Goal: Check status: Check status

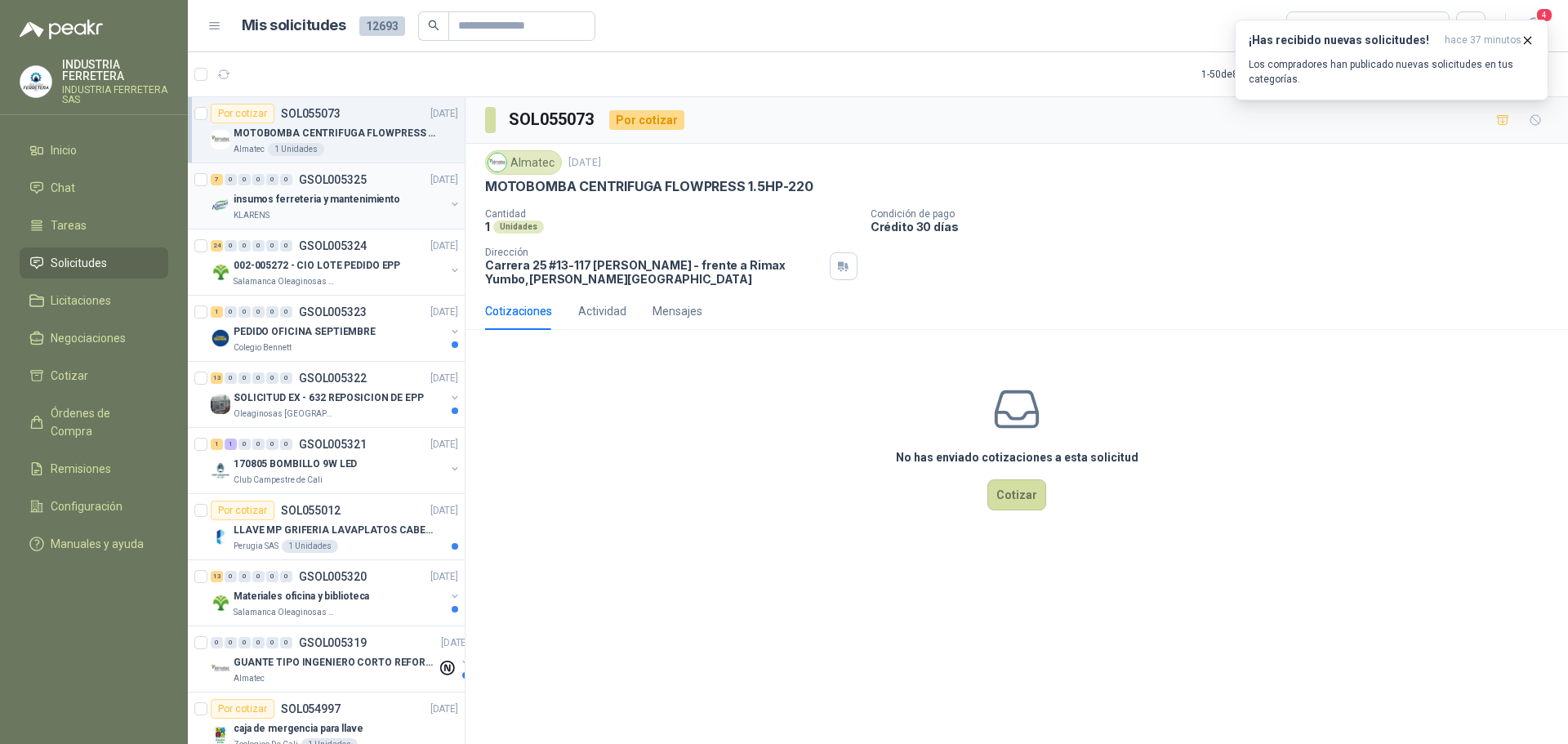
click at [354, 177] on p "GSOL005325" at bounding box center [333, 180] width 68 height 11
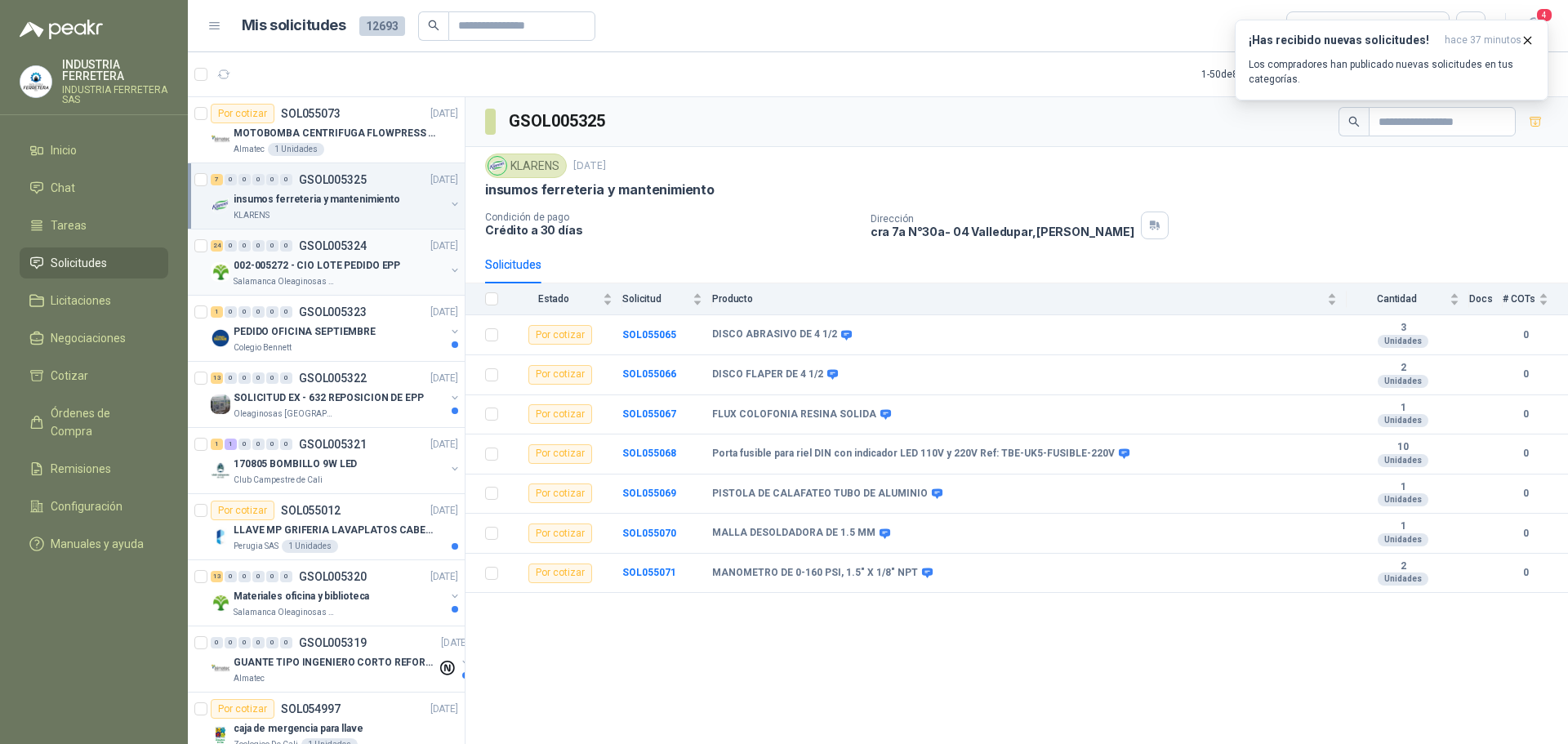
click at [351, 265] on p "002-005272 - CIO LOTE PEDIDO EPP" at bounding box center [317, 266] width 167 height 16
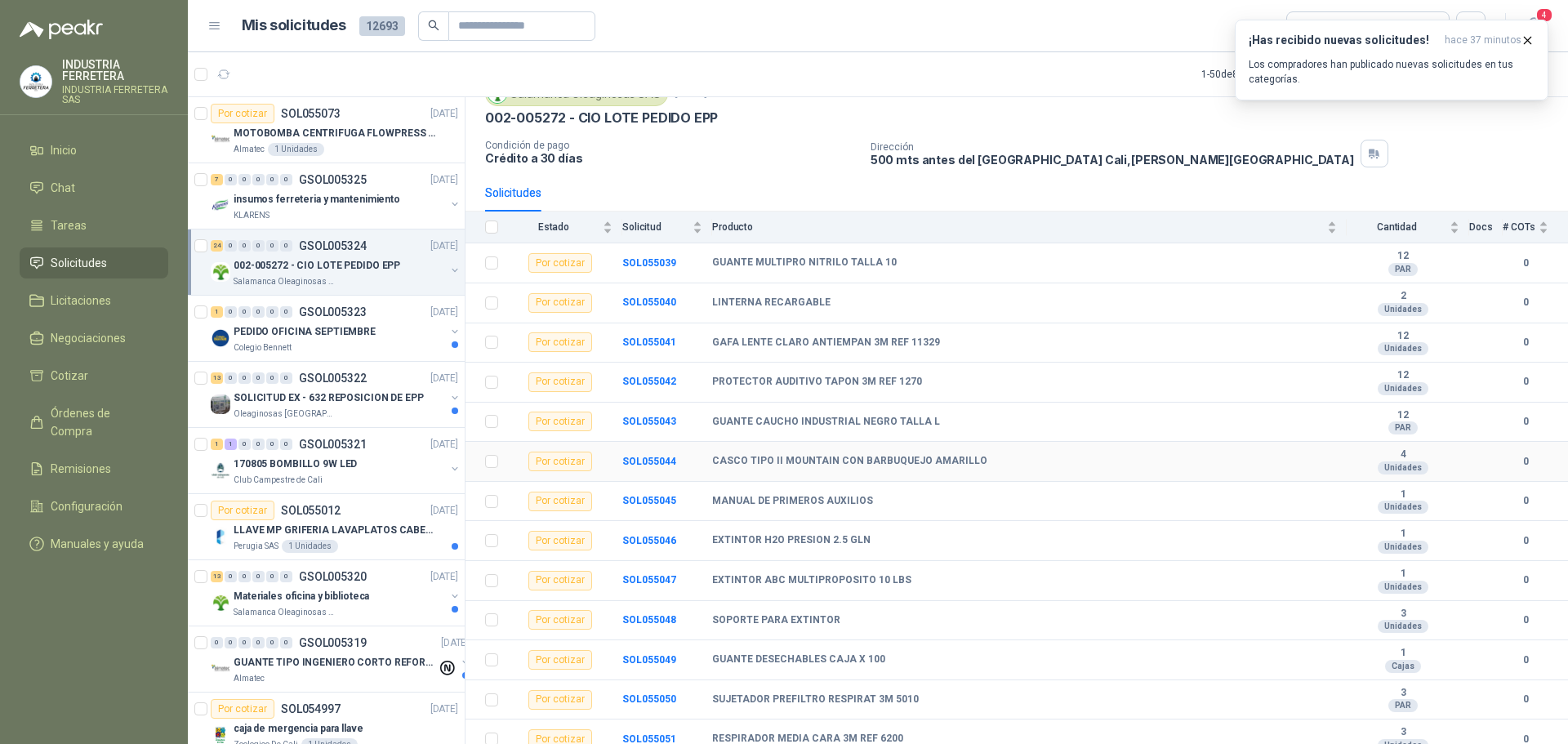
scroll to position [163, 0]
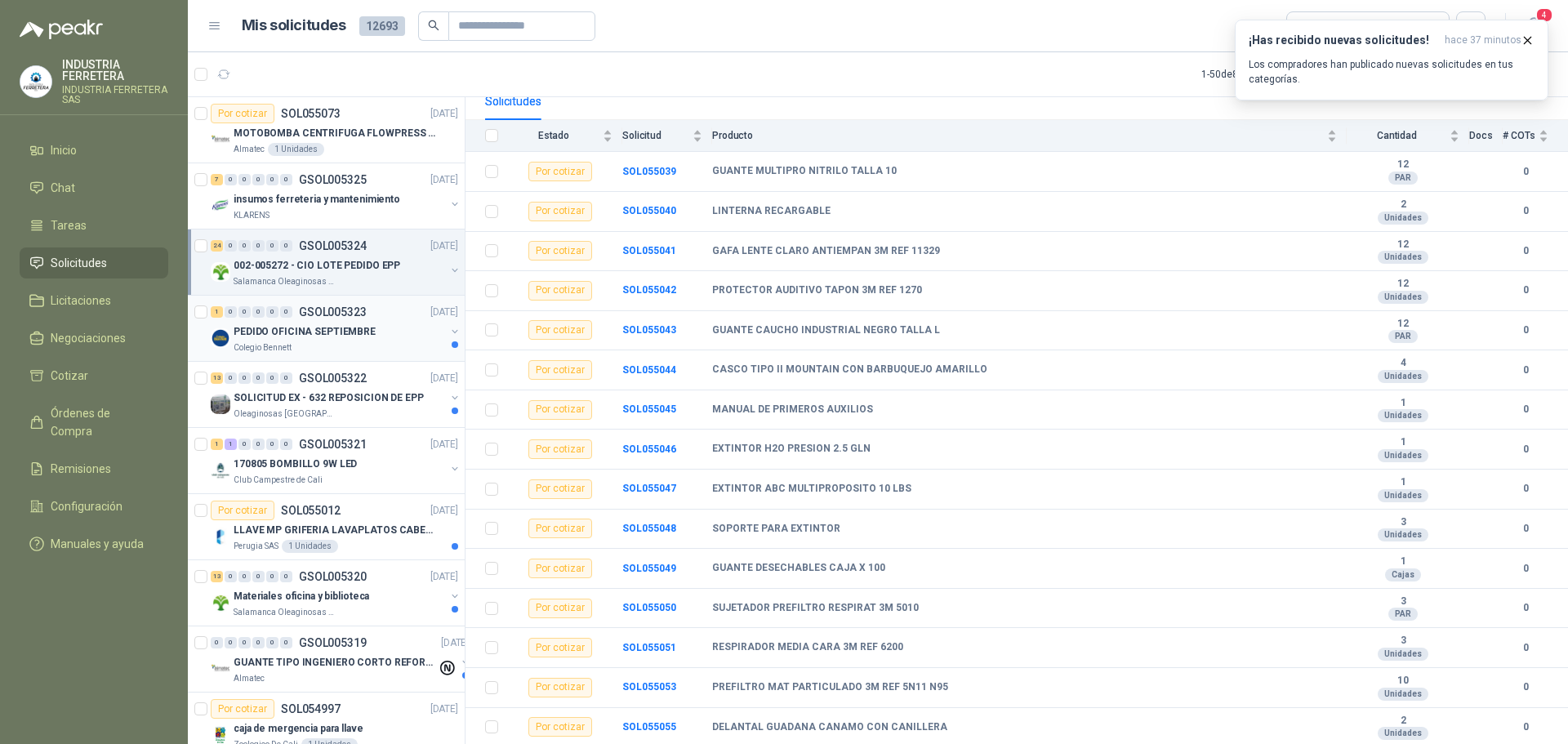
click at [325, 332] on p "PEDIDO OFICINA SEPTIEMBRE" at bounding box center [304, 332] width 142 height 16
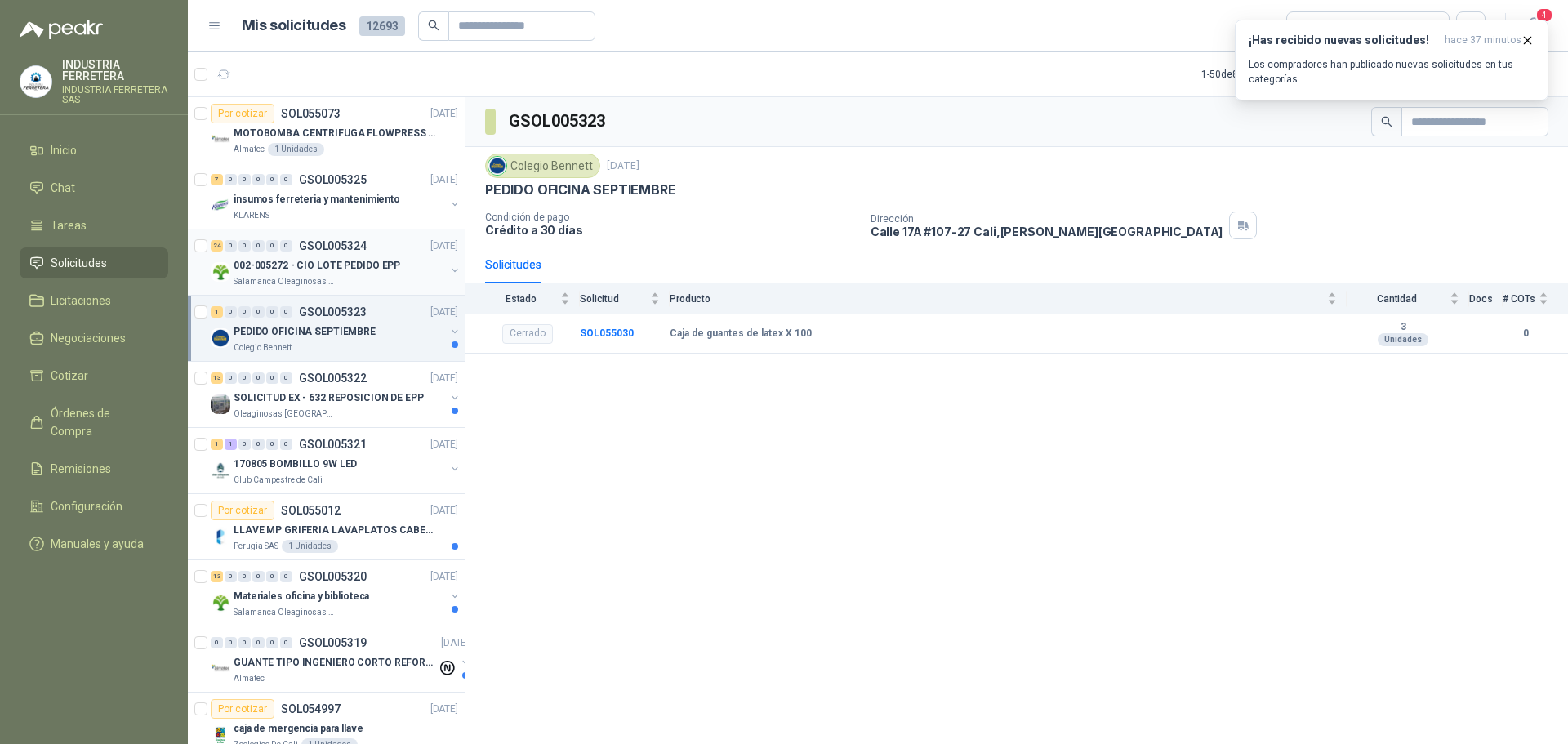
click at [352, 258] on p "002-005272 - CIO LOTE PEDIDO EPP" at bounding box center [317, 266] width 167 height 16
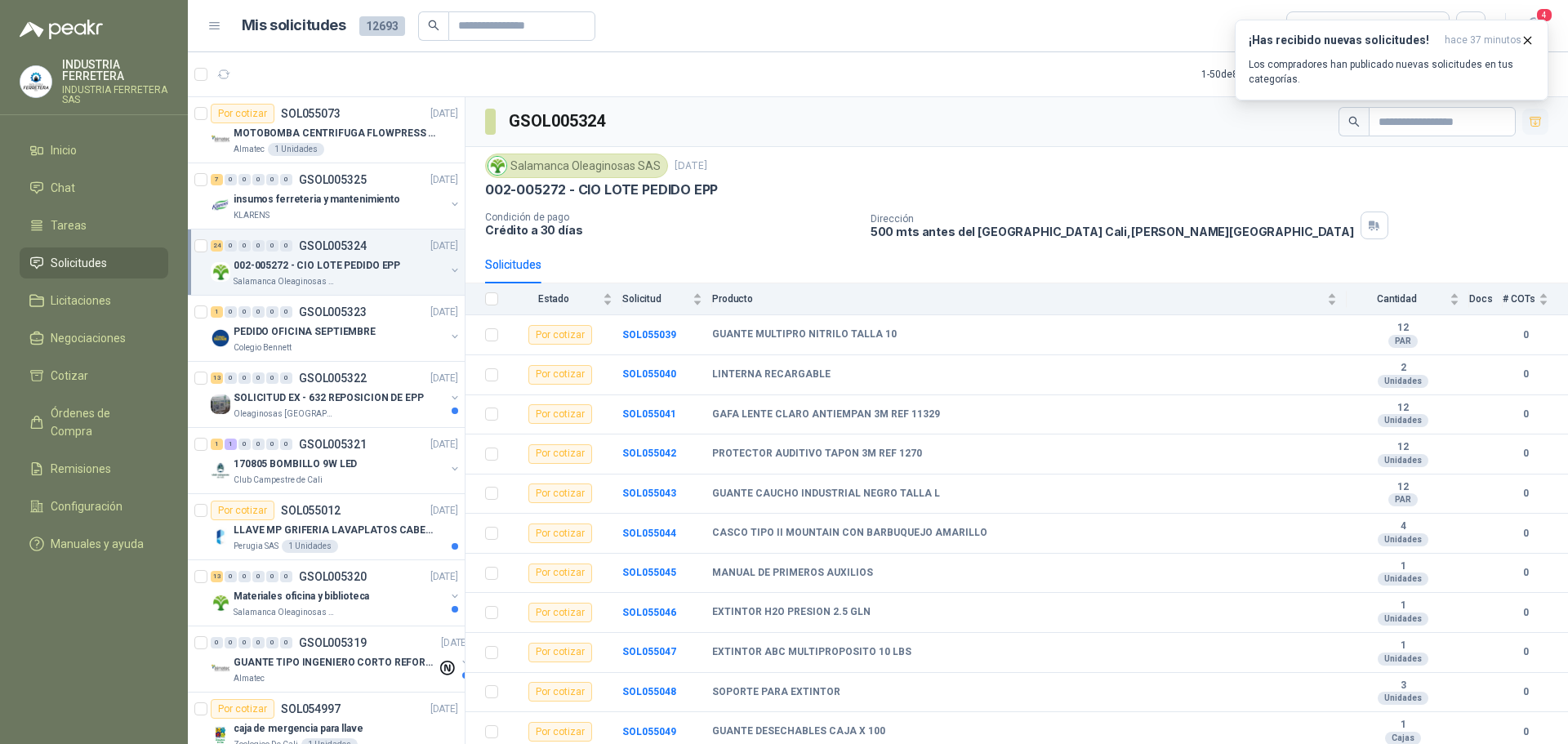
click at [1530, 118] on icon "button" at bounding box center [1535, 121] width 11 height 9
click at [1530, 41] on icon "button" at bounding box center [1528, 40] width 14 height 14
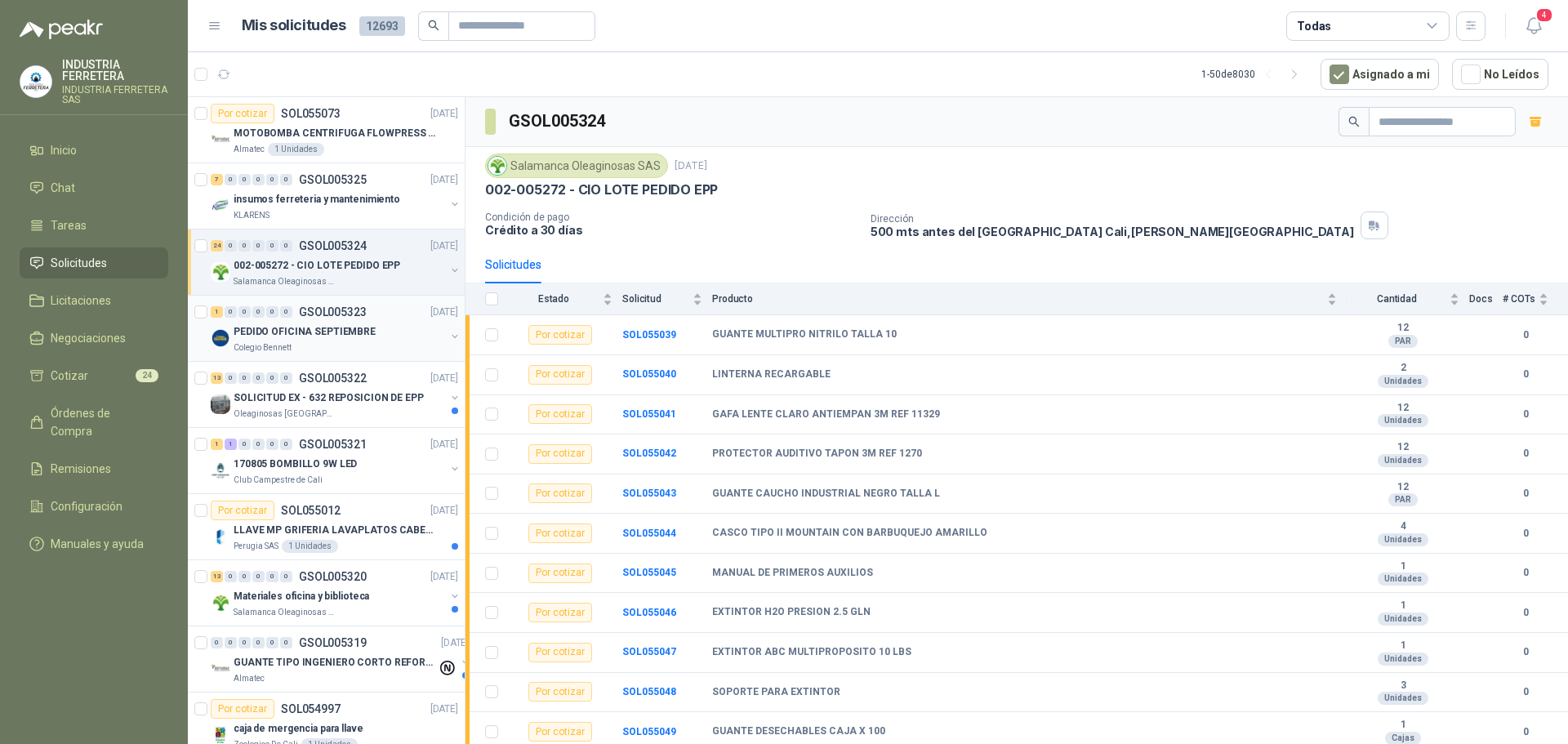
click at [297, 334] on p "PEDIDO OFICINA SEPTIEMBRE" at bounding box center [304, 332] width 142 height 16
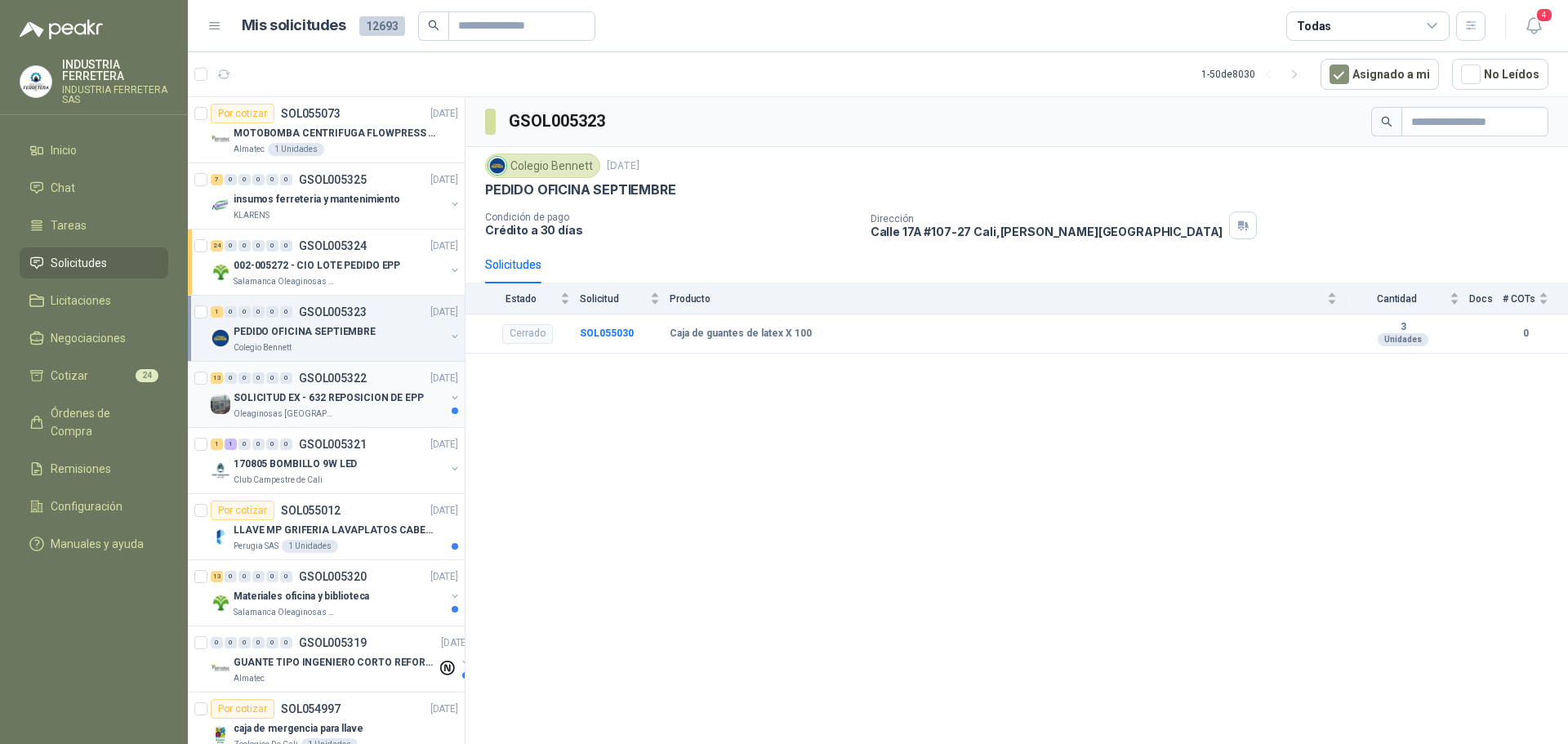
click at [359, 399] on p "SOLICITUD EX - 632 REPOSICION DE EPP" at bounding box center [329, 399] width 190 height 16
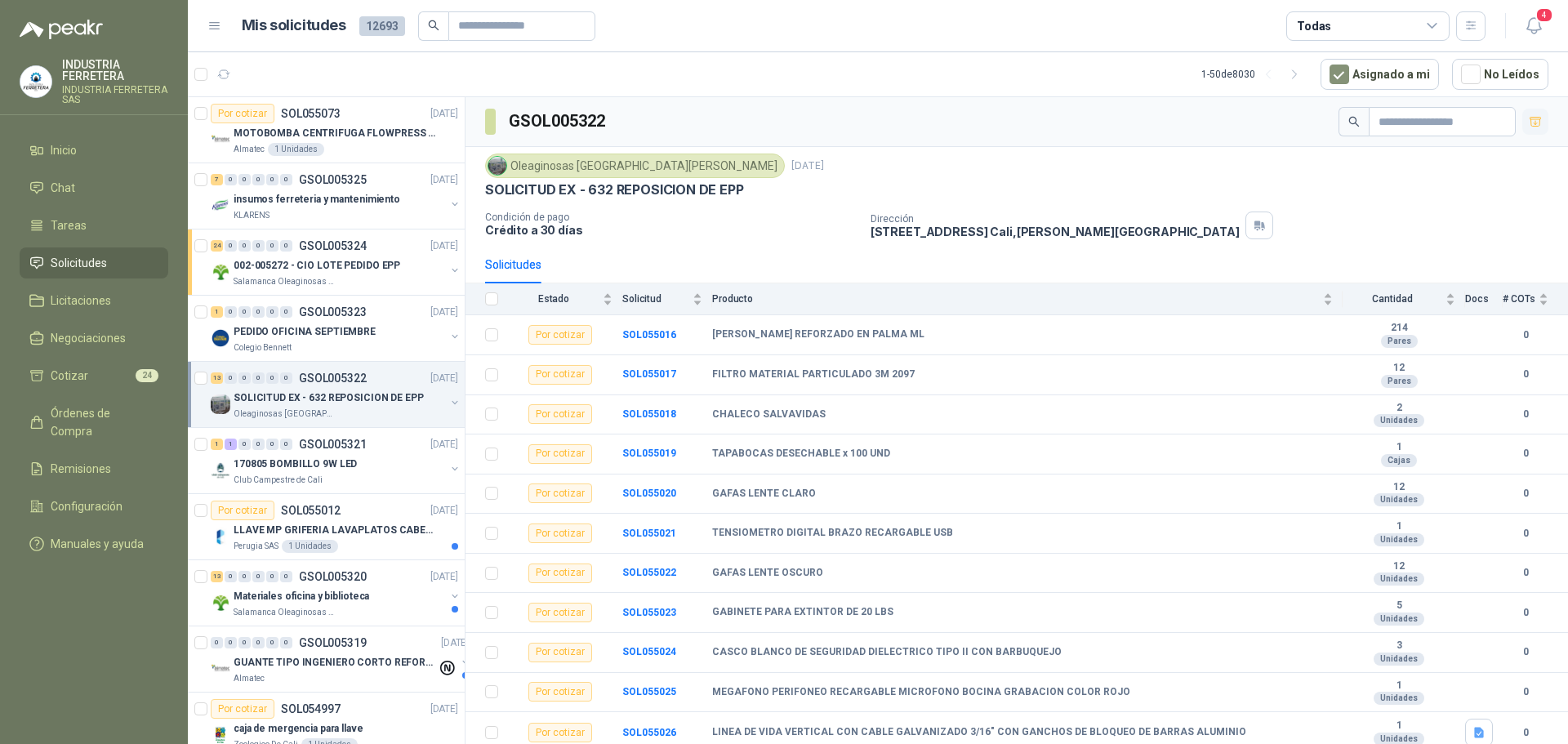
click at [1530, 117] on icon "button" at bounding box center [1535, 121] width 11 height 9
click at [336, 545] on div "Perugia SAS 1 Unidades" at bounding box center [346, 546] width 225 height 13
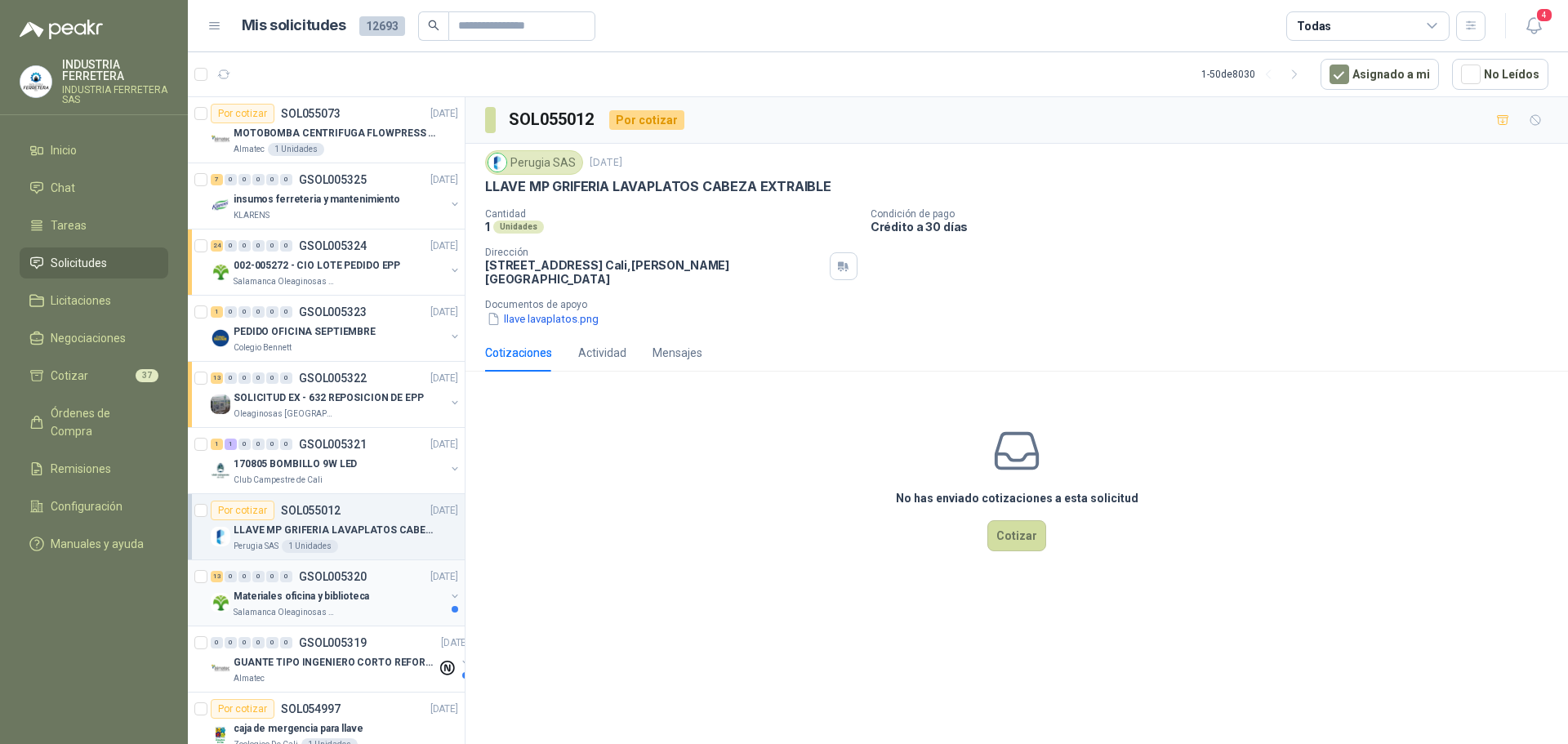
click at [357, 603] on p "Materiales oficina y biblioteca" at bounding box center [301, 597] width 135 height 16
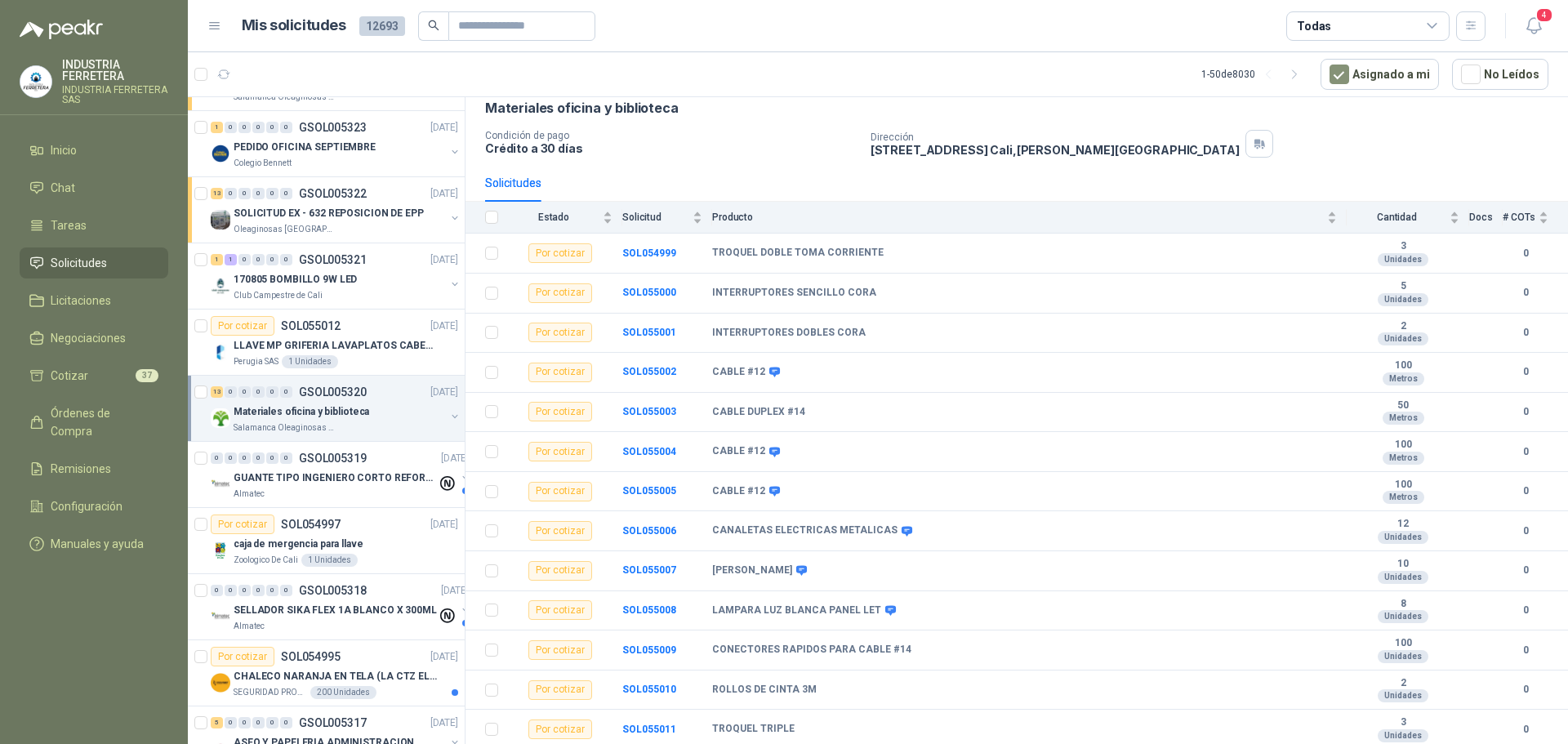
scroll to position [245, 0]
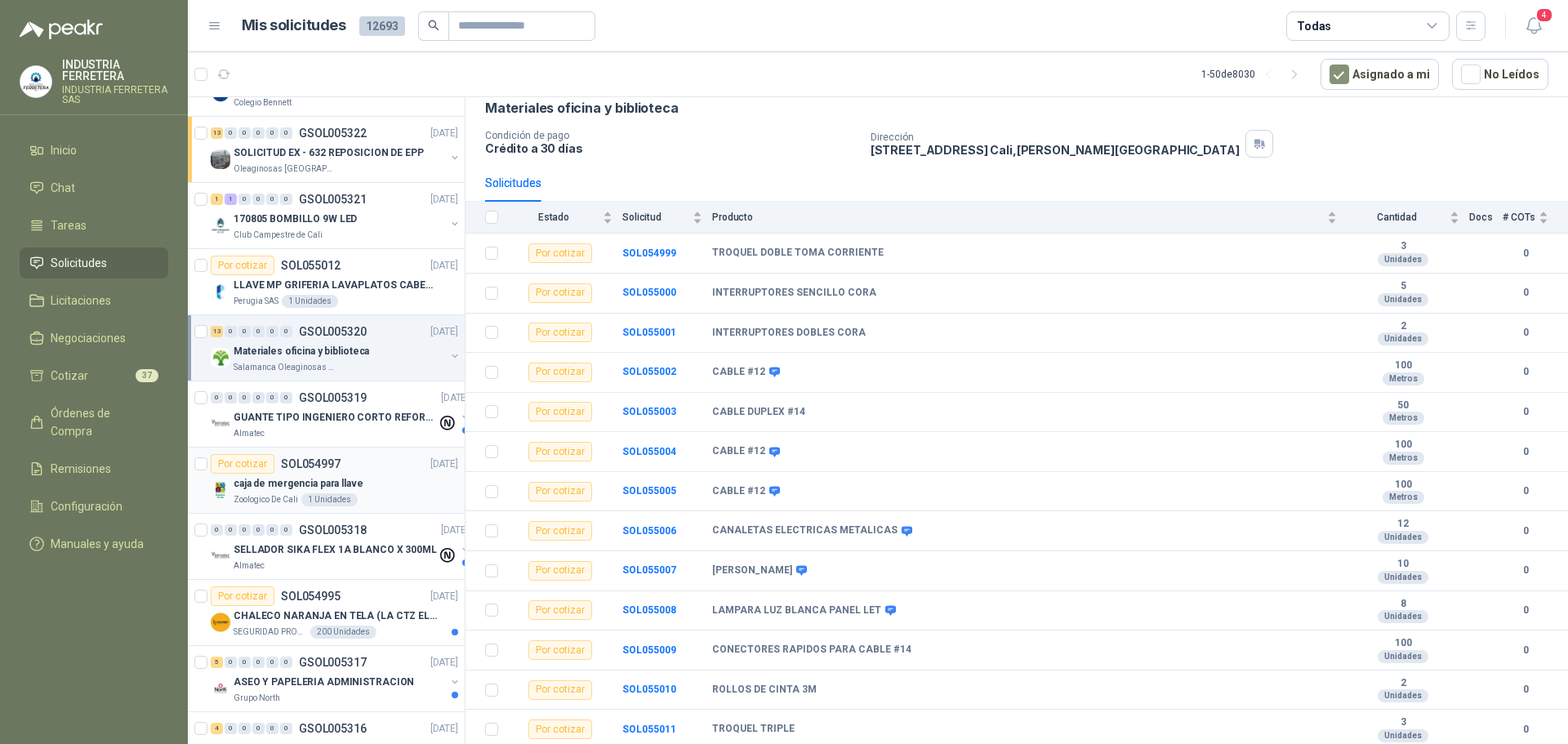
click at [378, 491] on div "caja de mergencia para llave" at bounding box center [346, 483] width 225 height 19
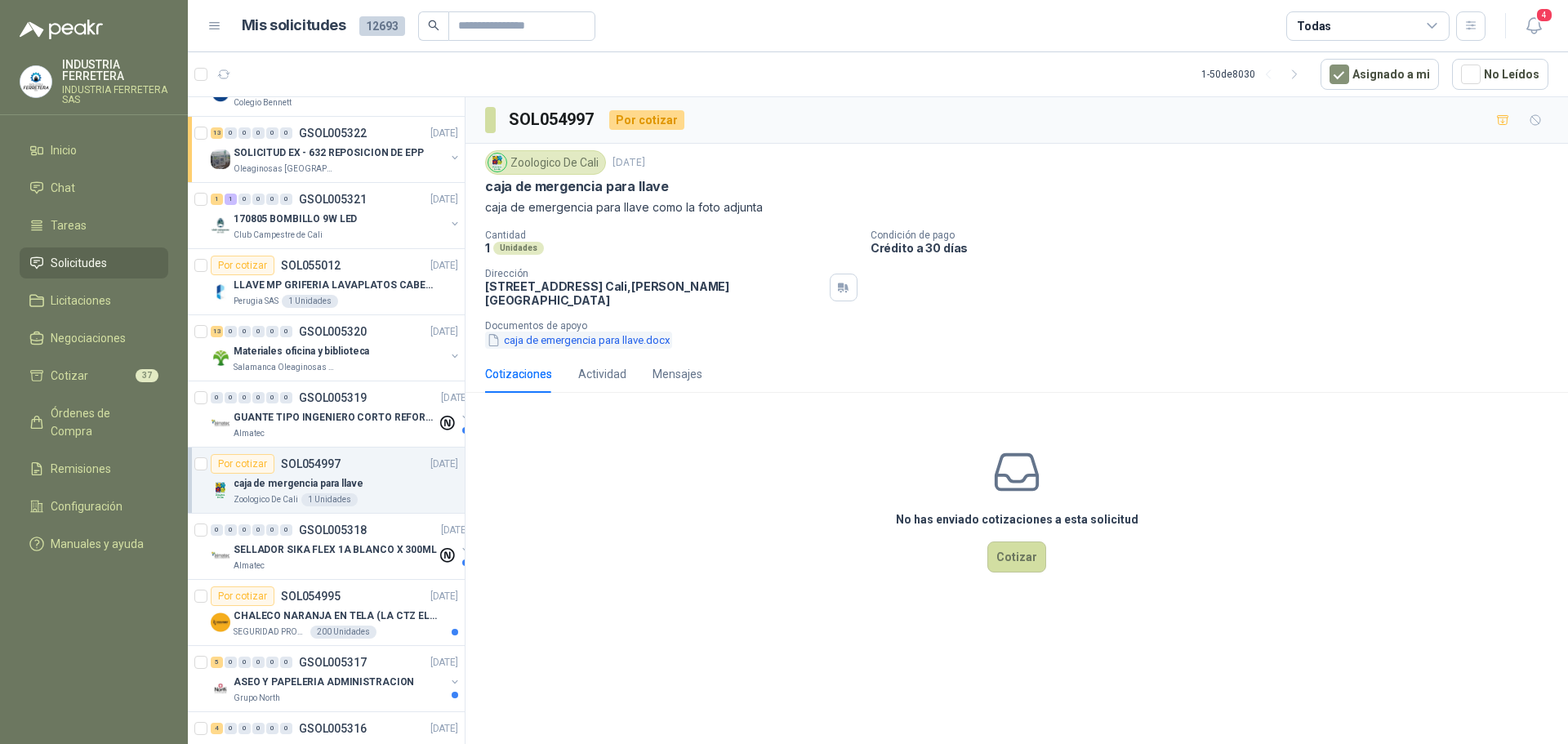
click at [548, 331] on button "caja de emergencia para llave.docx" at bounding box center [578, 340] width 187 height 17
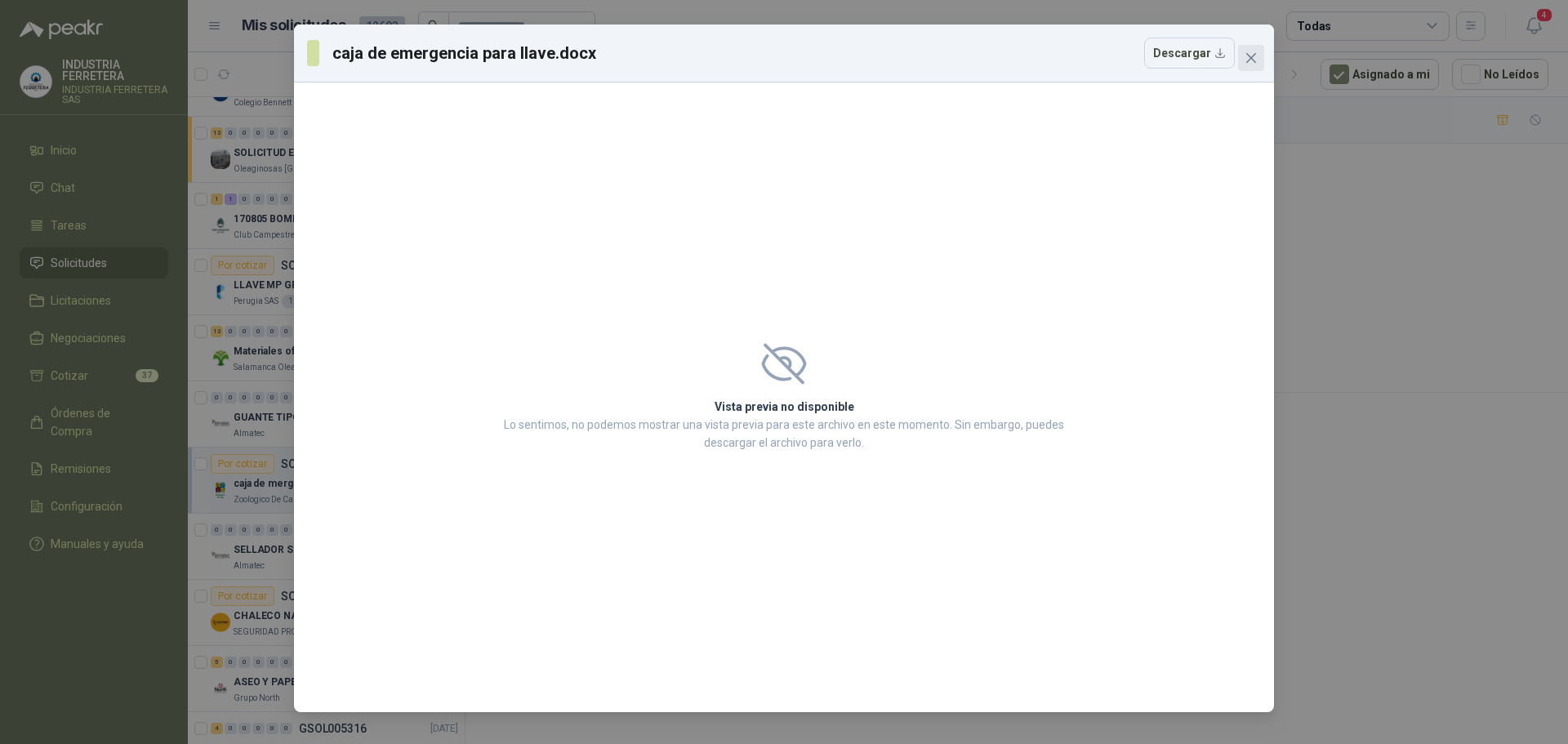
click at [1259, 47] on button "Close" at bounding box center [1251, 58] width 26 height 26
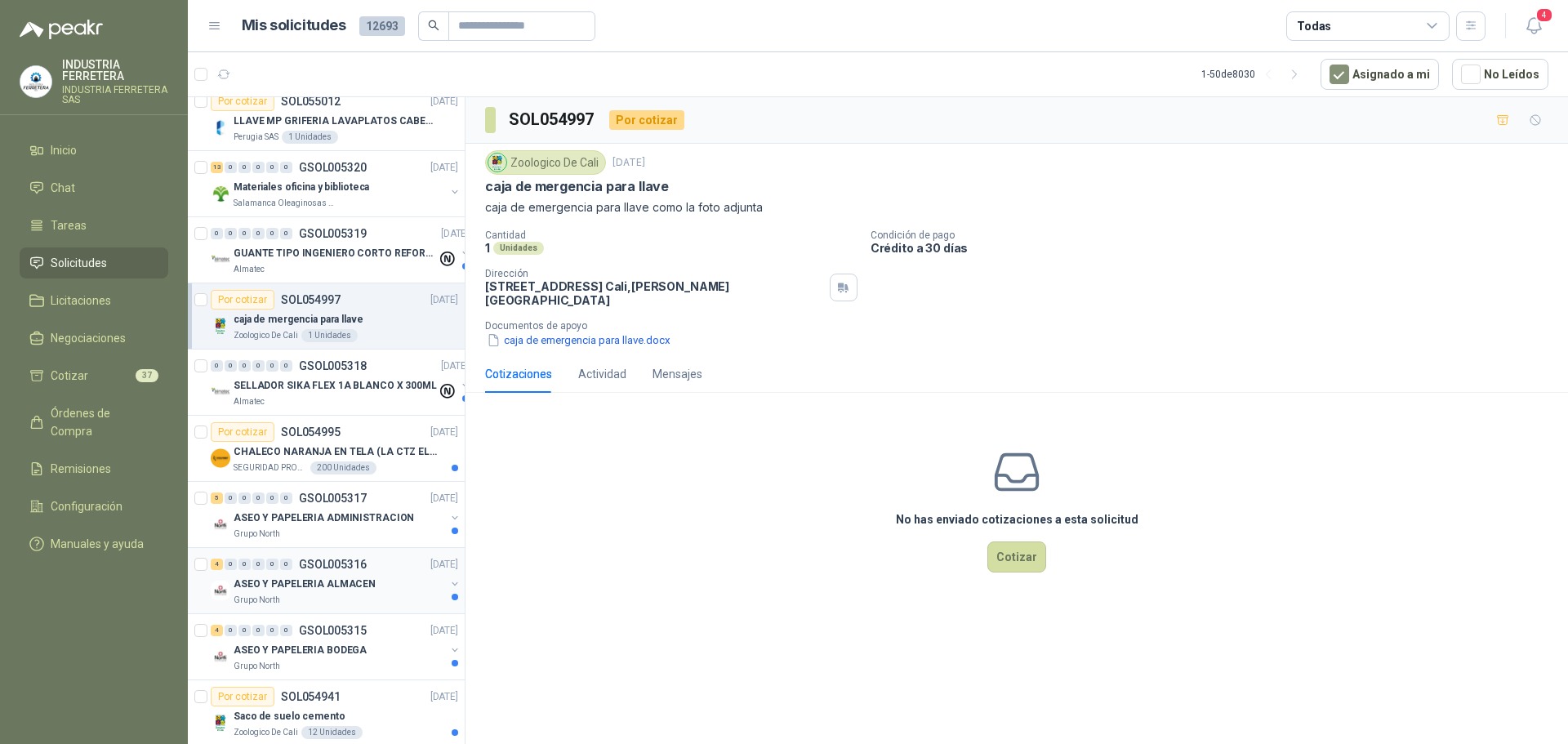
scroll to position [490, 0]
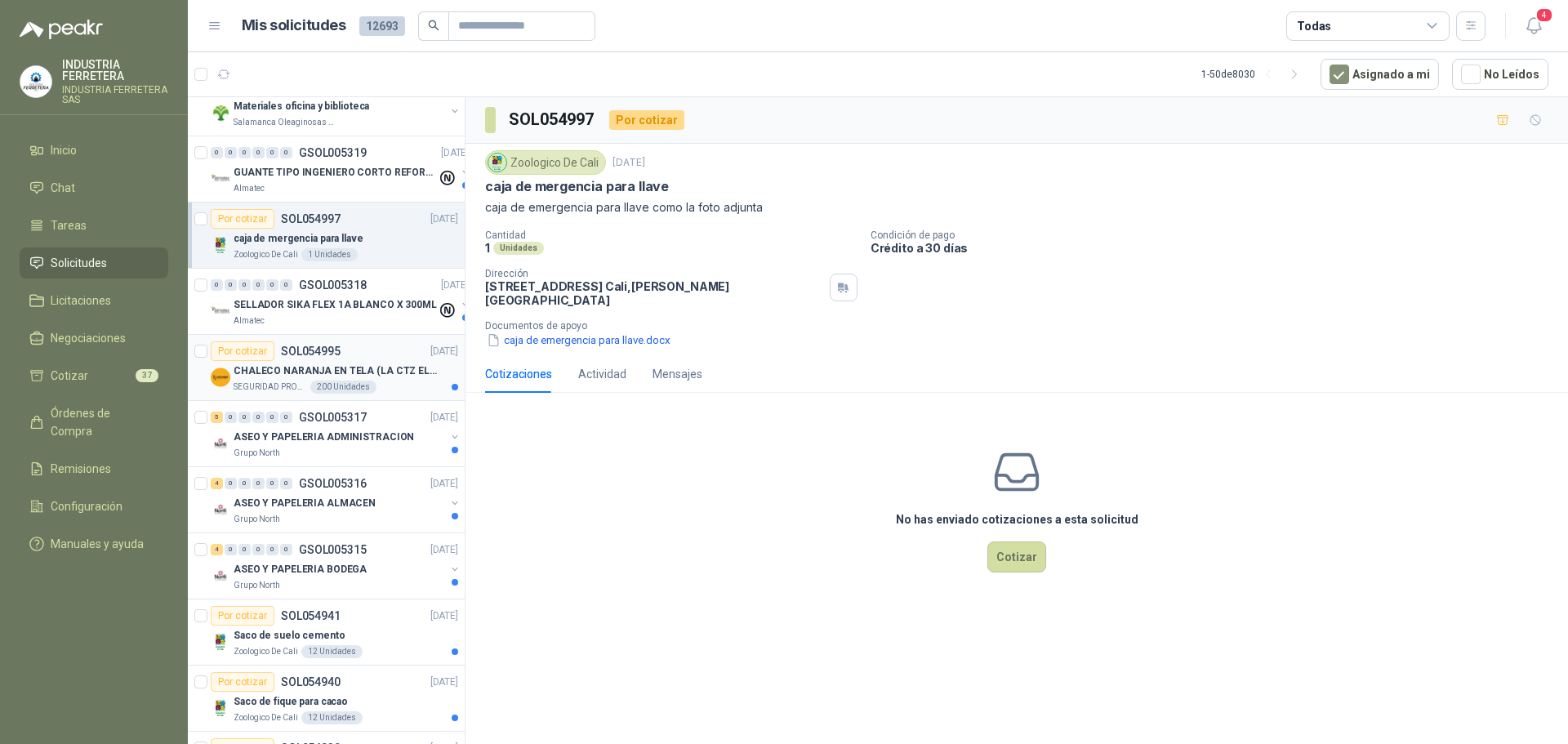
click at [380, 359] on div "Por cotizar SOL054995 [DATE]" at bounding box center [335, 352] width 248 height 19
